Goal: Task Accomplishment & Management: Manage account settings

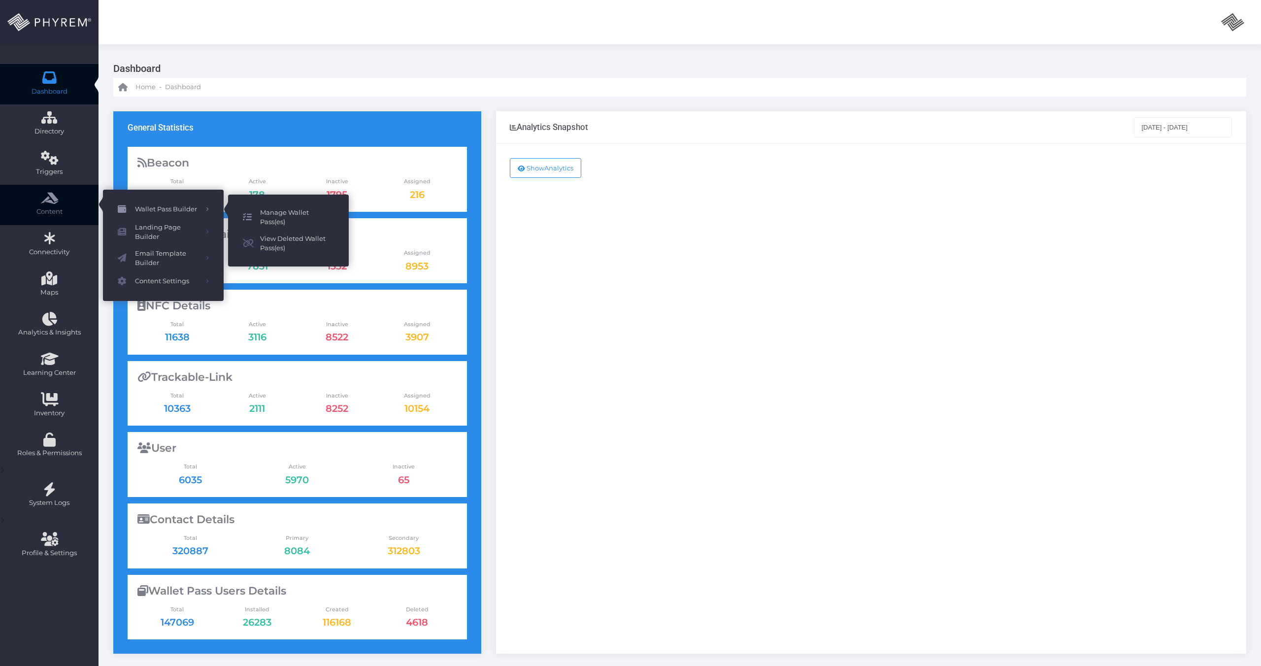
click at [267, 220] on span "Manage Wallet Pass(es)" at bounding box center [297, 217] width 74 height 19
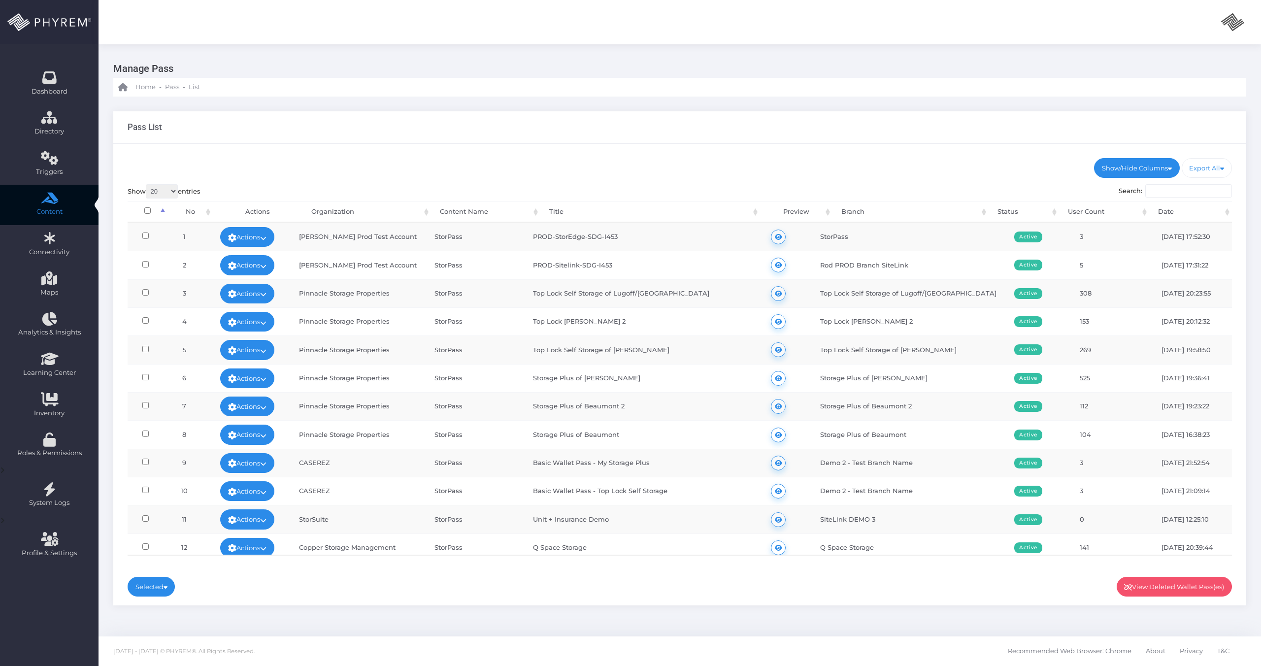
click at [1196, 193] on input "Search:" at bounding box center [1188, 191] width 87 height 14
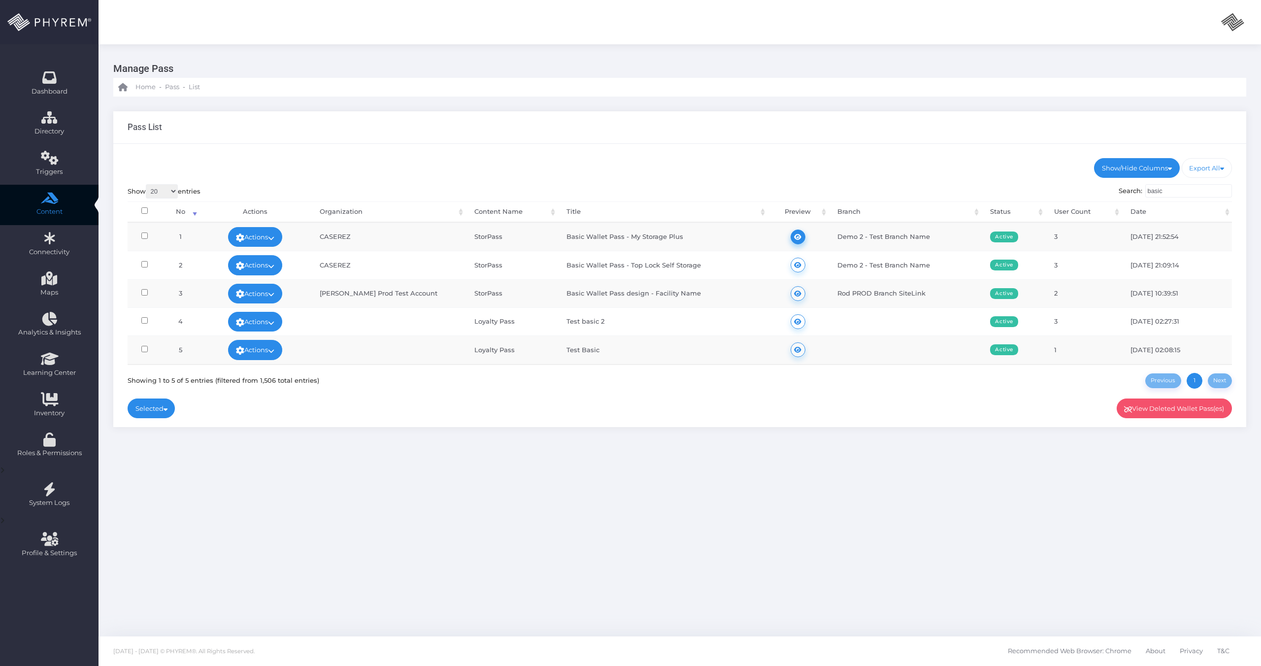
click at [796, 237] on icon at bounding box center [797, 237] width 7 height 0
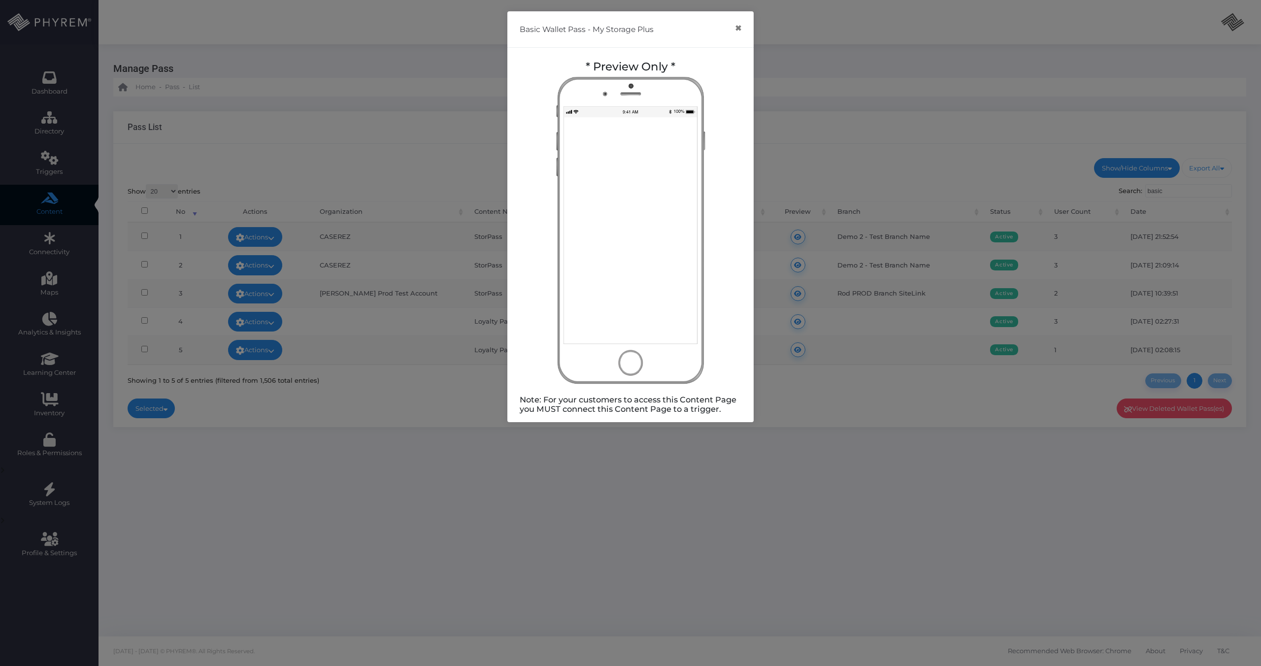
click at [798, 237] on div "Basic Wallet Pass - My Storage Plus × * Preview Only * Note: For your customers…" at bounding box center [630, 333] width 1261 height 666
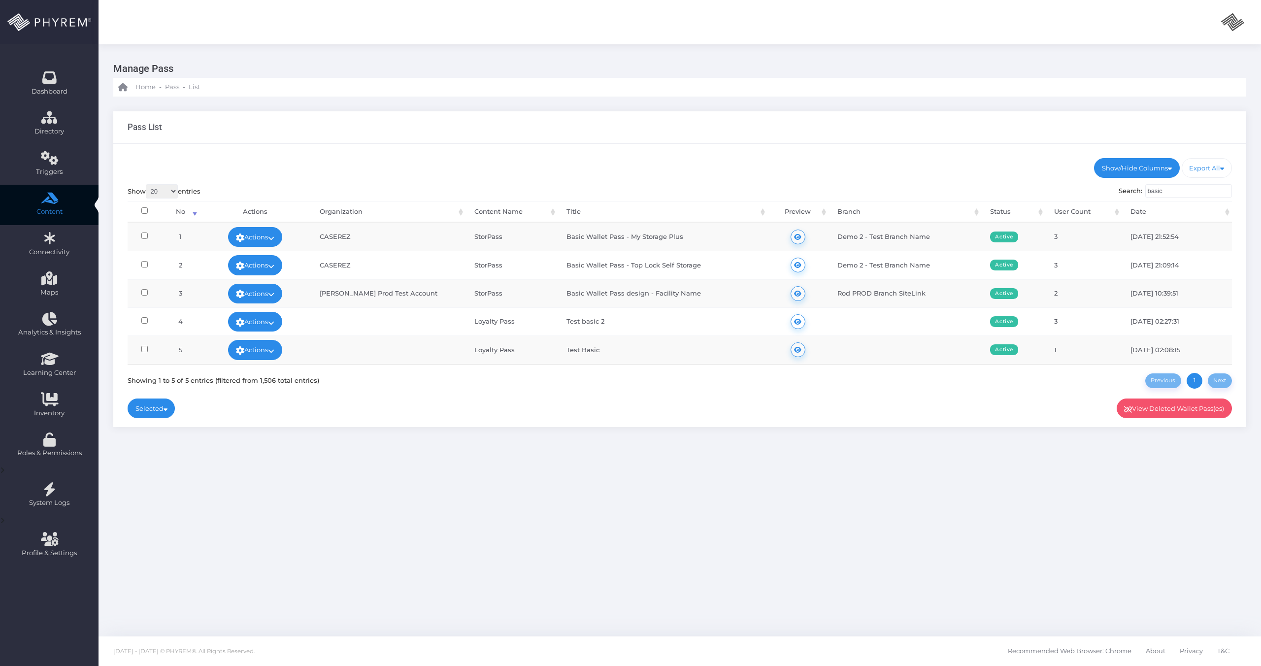
click at [1199, 190] on input "basic" at bounding box center [1188, 191] width 87 height 14
click at [1193, 191] on input "basic" at bounding box center [1188, 191] width 87 height 14
click at [1166, 191] on input "basic" at bounding box center [1188, 191] width 87 height 14
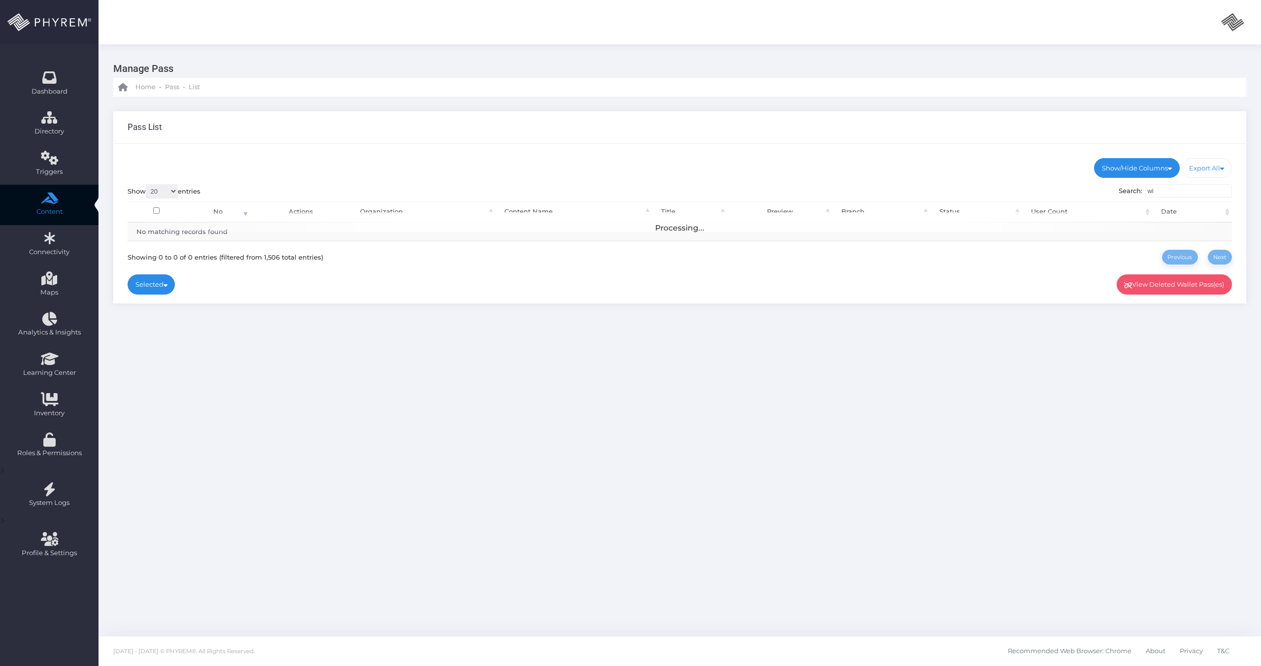
type input "w"
type input "top"
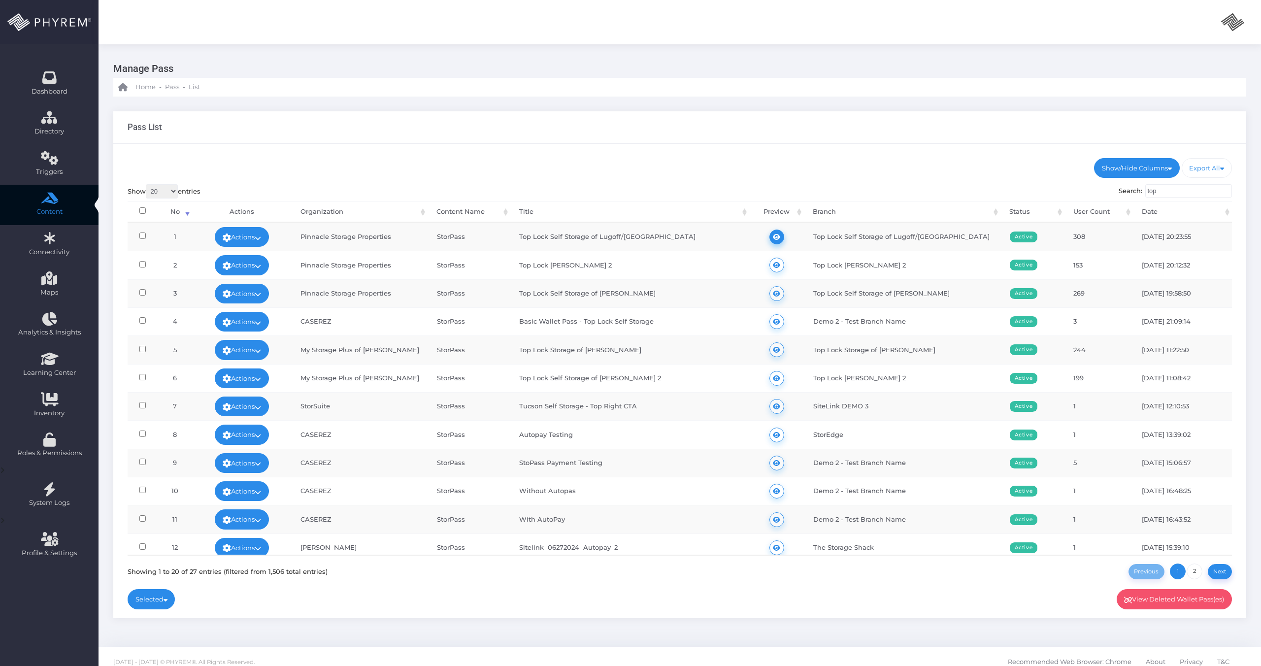
click at [776, 237] on icon at bounding box center [776, 237] width 7 height 0
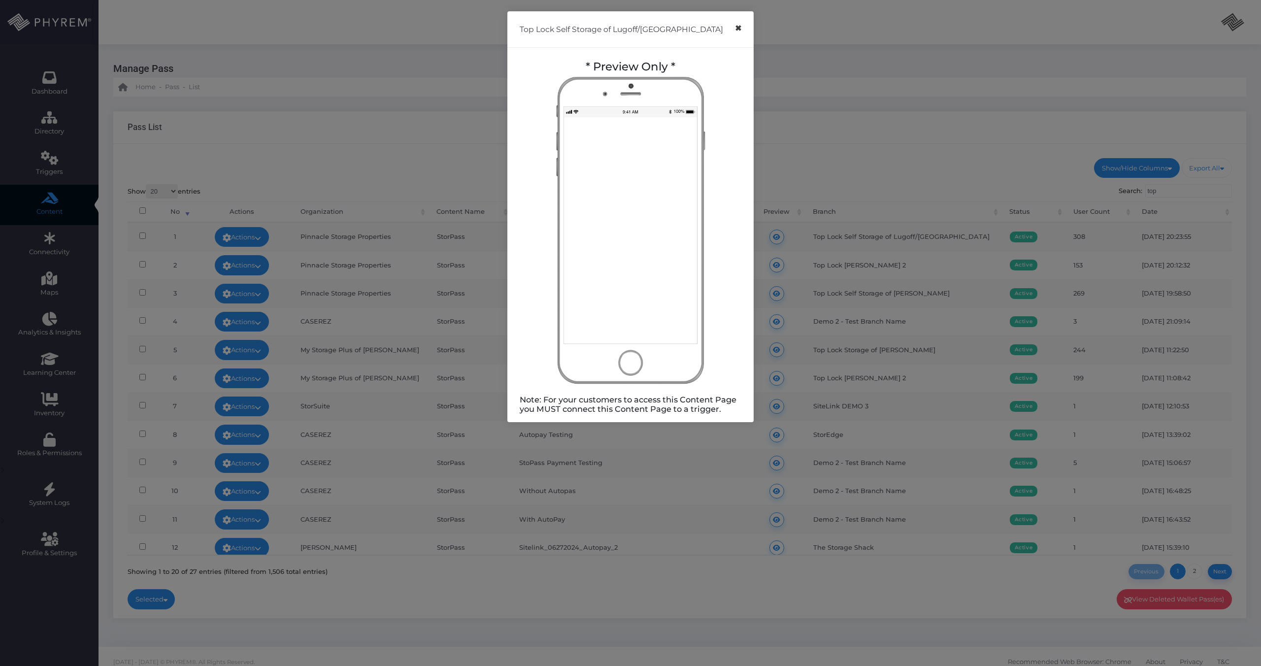
click at [739, 25] on button "×" at bounding box center [737, 28] width 19 height 22
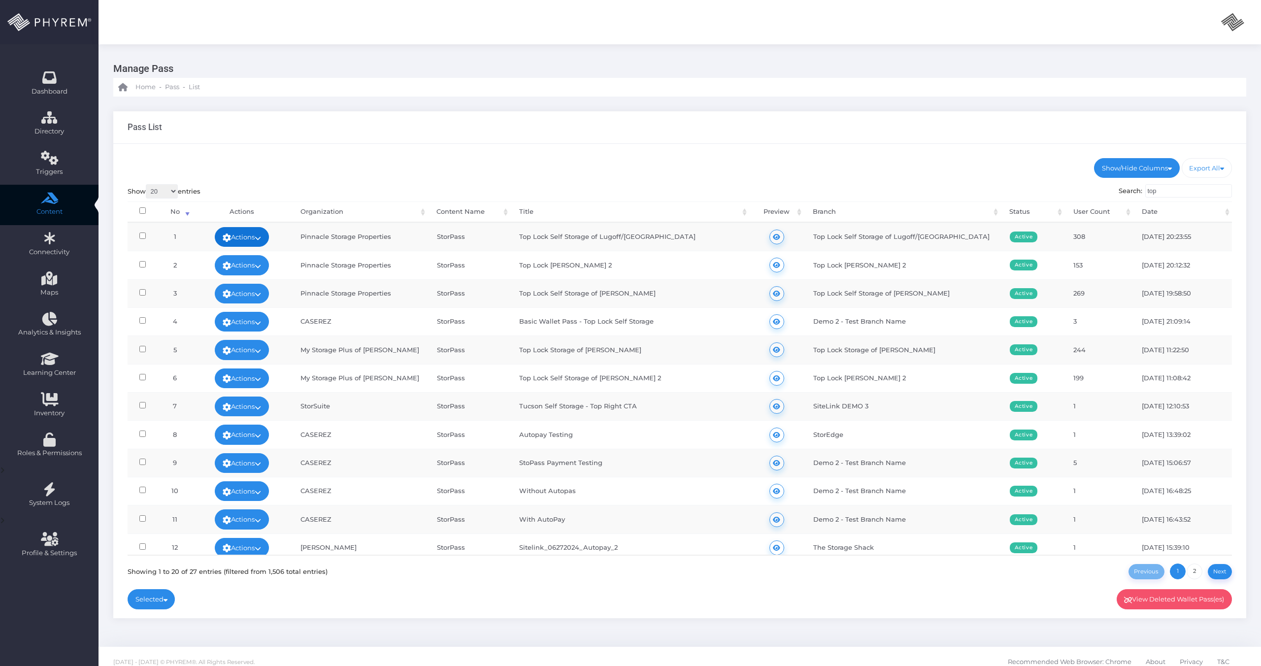
click at [246, 232] on link "Actions" at bounding box center [242, 237] width 54 height 20
click at [225, 263] on link "Edit" at bounding box center [217, 259] width 105 height 19
